Goal: Book appointment/travel/reservation

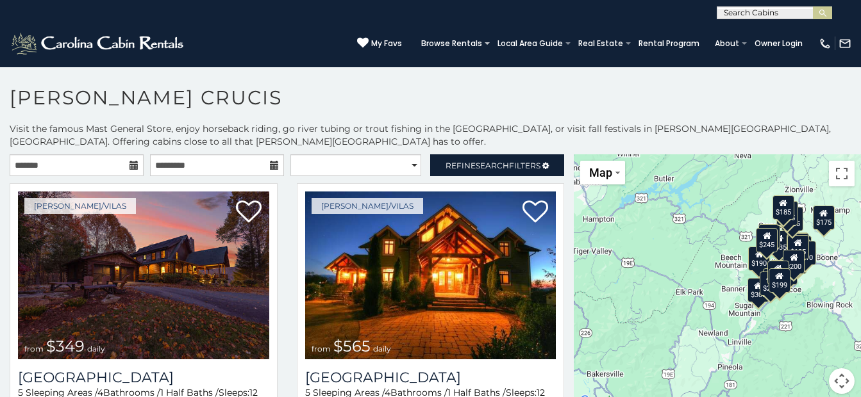
scroll to position [7, 0]
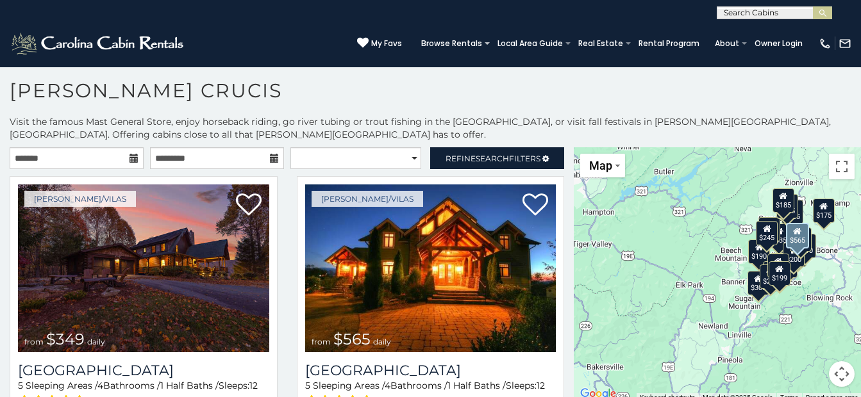
click at [129, 154] on icon at bounding box center [133, 158] width 9 height 9
click at [129, 161] on icon at bounding box center [133, 158] width 9 height 9
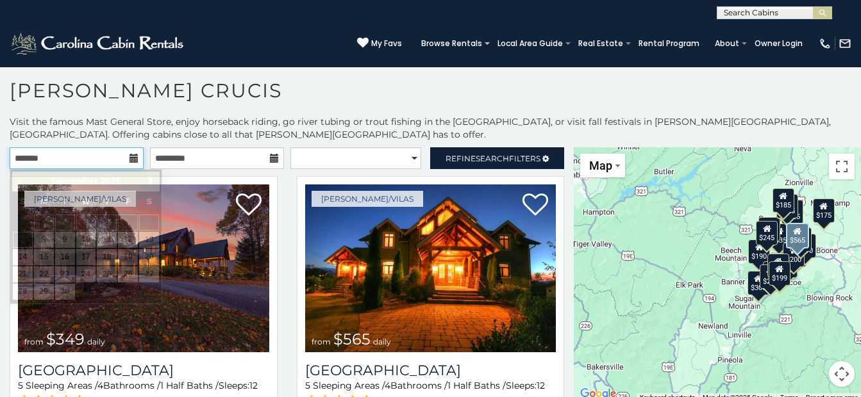
click at [81, 155] on input "text" at bounding box center [77, 158] width 134 height 22
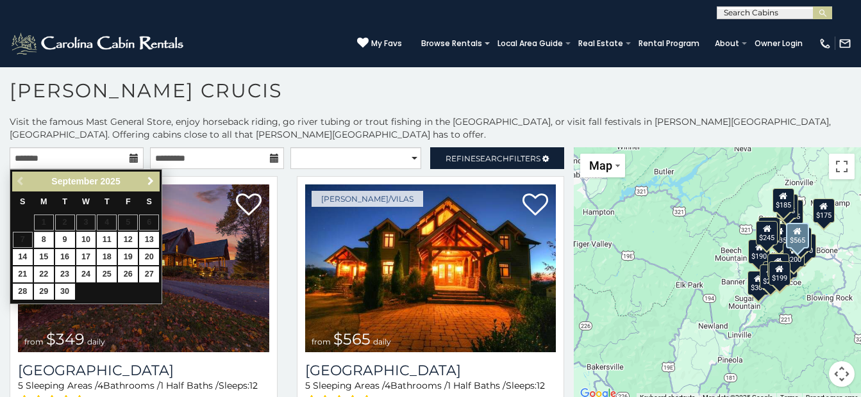
click at [149, 181] on span "Next" at bounding box center [150, 181] width 10 height 10
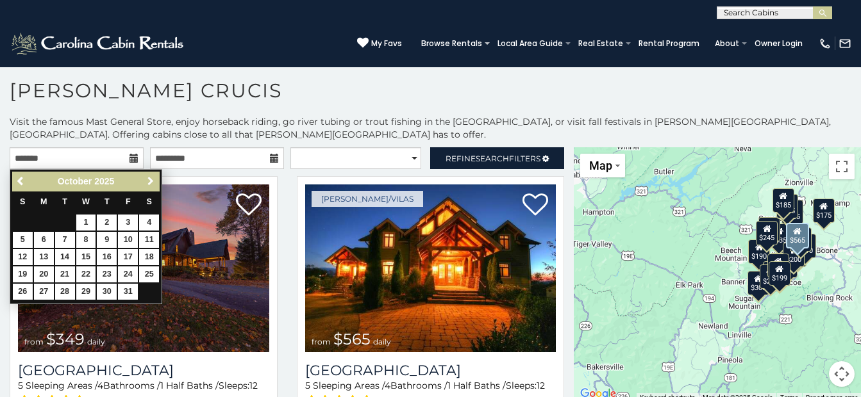
click at [149, 181] on span "Next" at bounding box center [150, 181] width 10 height 10
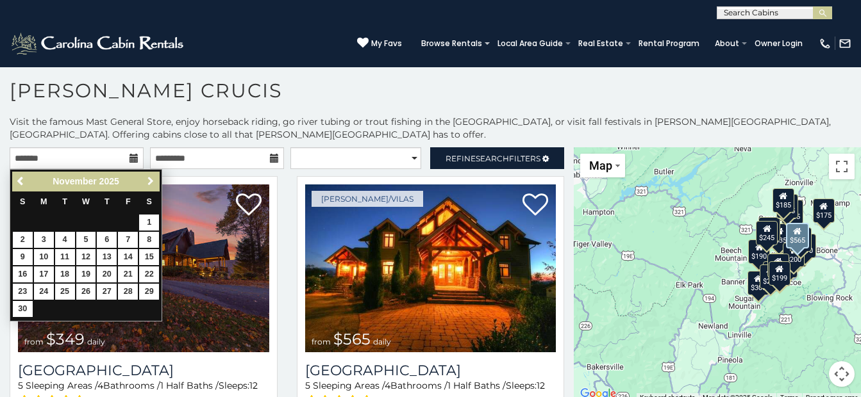
click at [149, 181] on span "Next" at bounding box center [150, 181] width 10 height 10
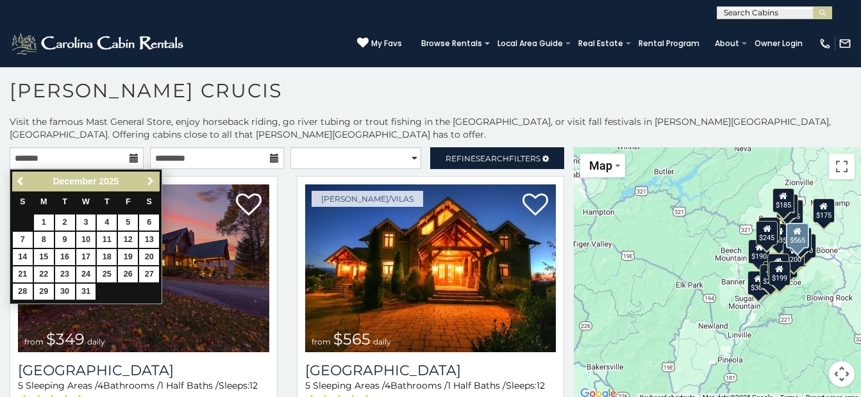
click at [149, 181] on span "Next" at bounding box center [150, 181] width 10 height 10
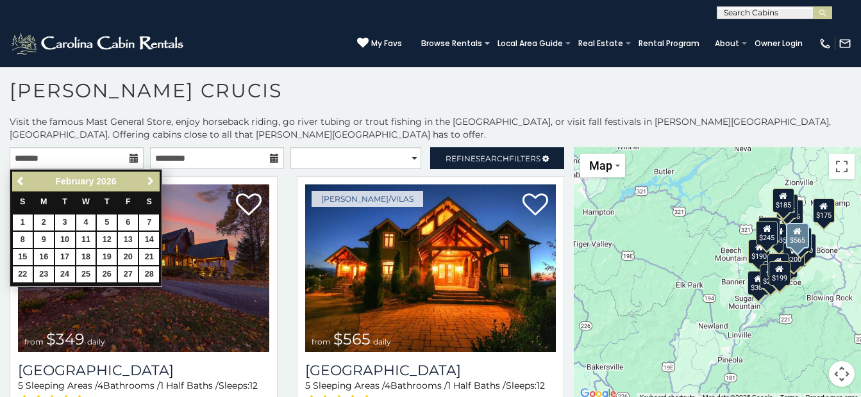
click at [149, 181] on span "Next" at bounding box center [150, 181] width 10 height 10
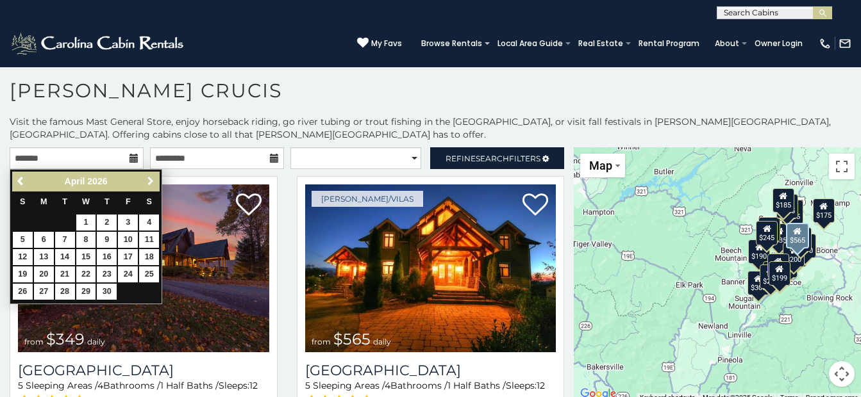
click at [149, 181] on span "Next" at bounding box center [150, 181] width 10 height 10
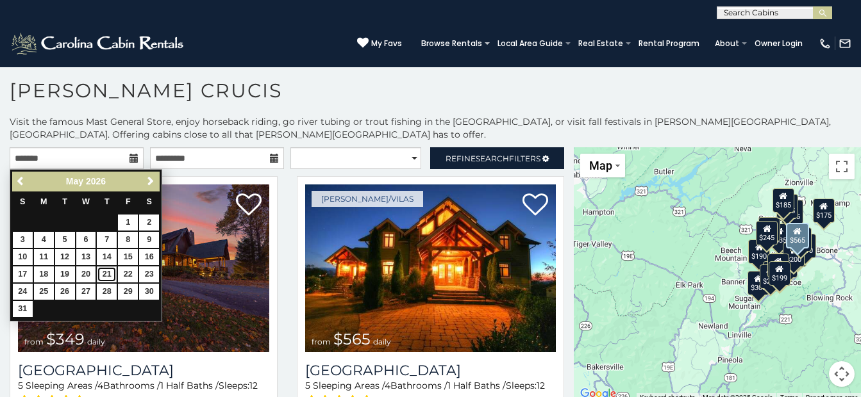
click at [107, 275] on link "21" at bounding box center [107, 275] width 20 height 16
type input "**********"
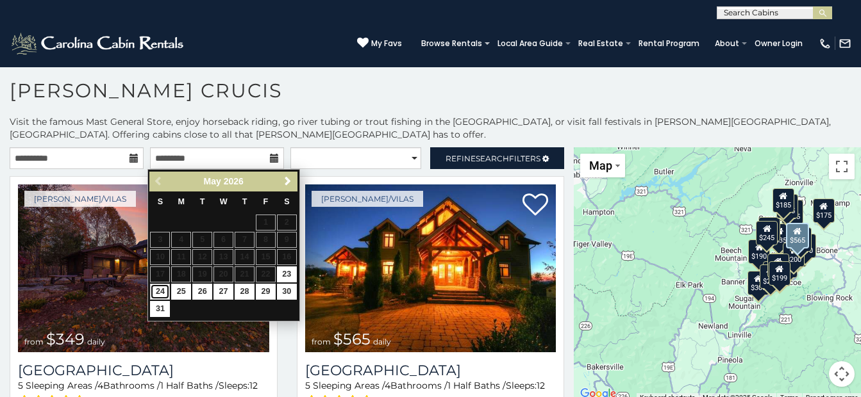
click at [161, 290] on link "24" at bounding box center [160, 292] width 20 height 16
type input "**********"
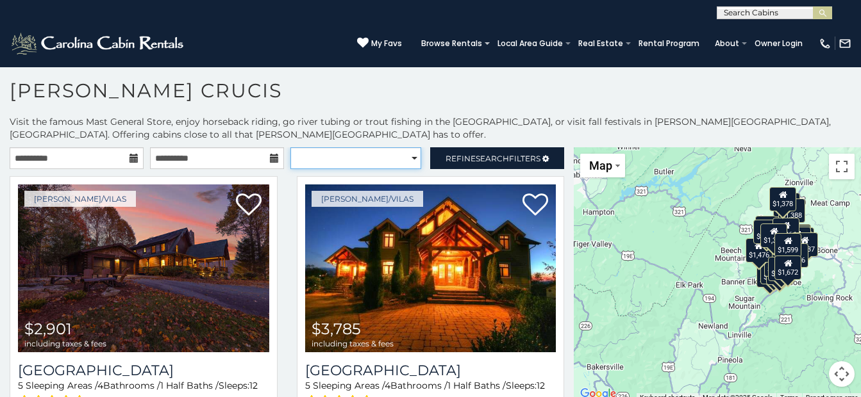
click at [406, 159] on select "**********" at bounding box center [355, 158] width 131 height 22
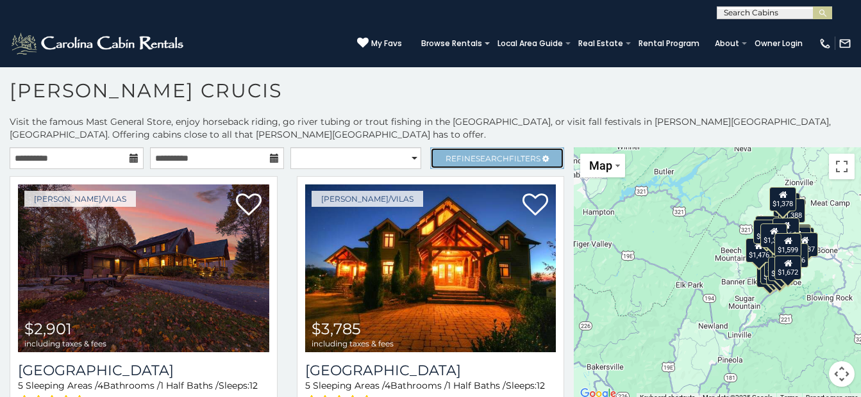
click at [478, 154] on span "Search" at bounding box center [491, 159] width 33 height 10
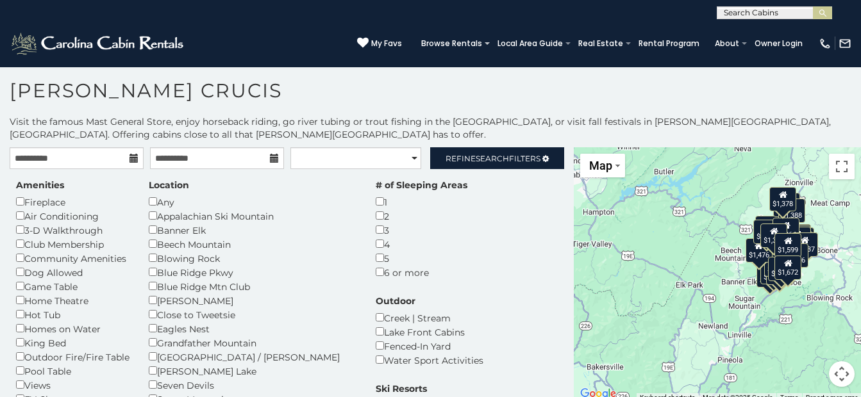
click at [190, 261] on div "Blowing Rock" at bounding box center [253, 258] width 208 height 14
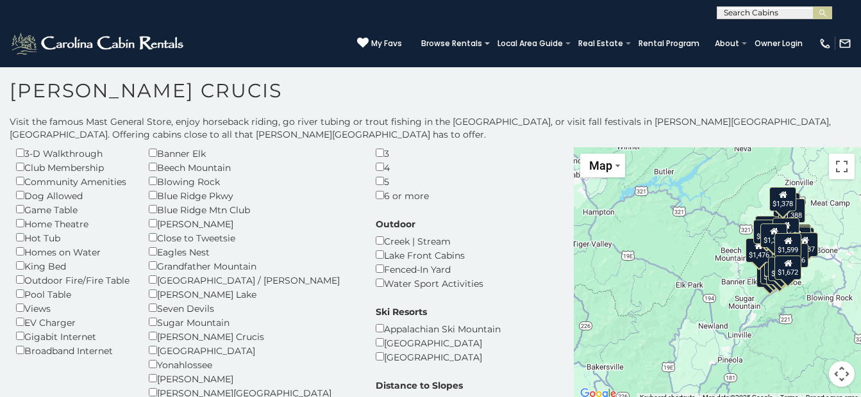
scroll to position [51, 0]
